Goal: Find specific page/section: Find specific page/section

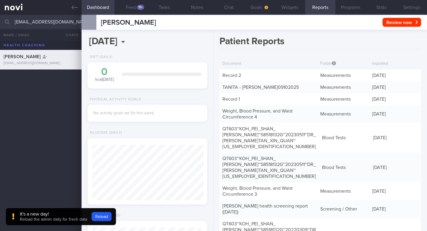
scroll to position [-2488, 0]
click at [63, 25] on input "[EMAIL_ADDRESS][DOMAIN_NAME]" at bounding box center [213, 22] width 427 height 14
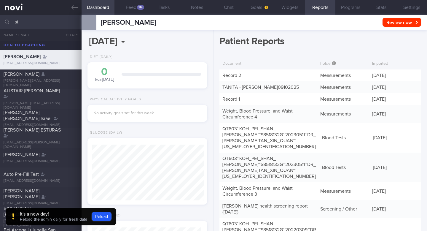
type input "s"
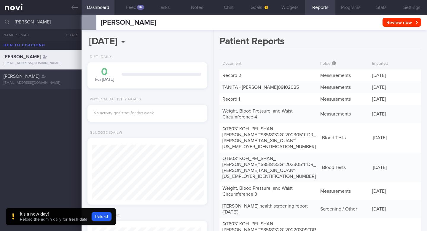
type input "[PERSON_NAME]"
click at [19, 74] on div "[PERSON_NAME]" at bounding box center [40, 76] width 73 height 6
type input "[DATE]"
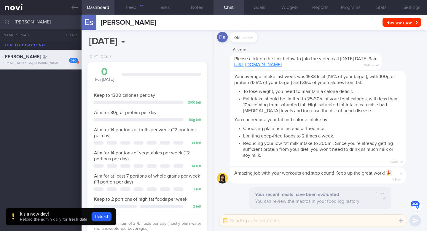
scroll to position [56, 111]
click at [313, 6] on button "Reports" at bounding box center [320, 7] width 31 height 15
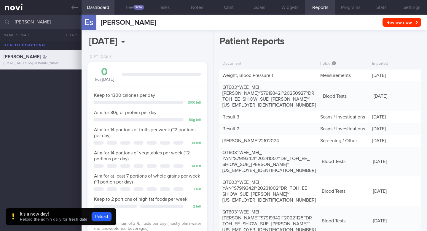
scroll to position [56, 111]
click at [256, 76] on link "Weight, Blood Pressure 1" at bounding box center [247, 75] width 51 height 5
